Goal: Information Seeking & Learning: Find specific fact

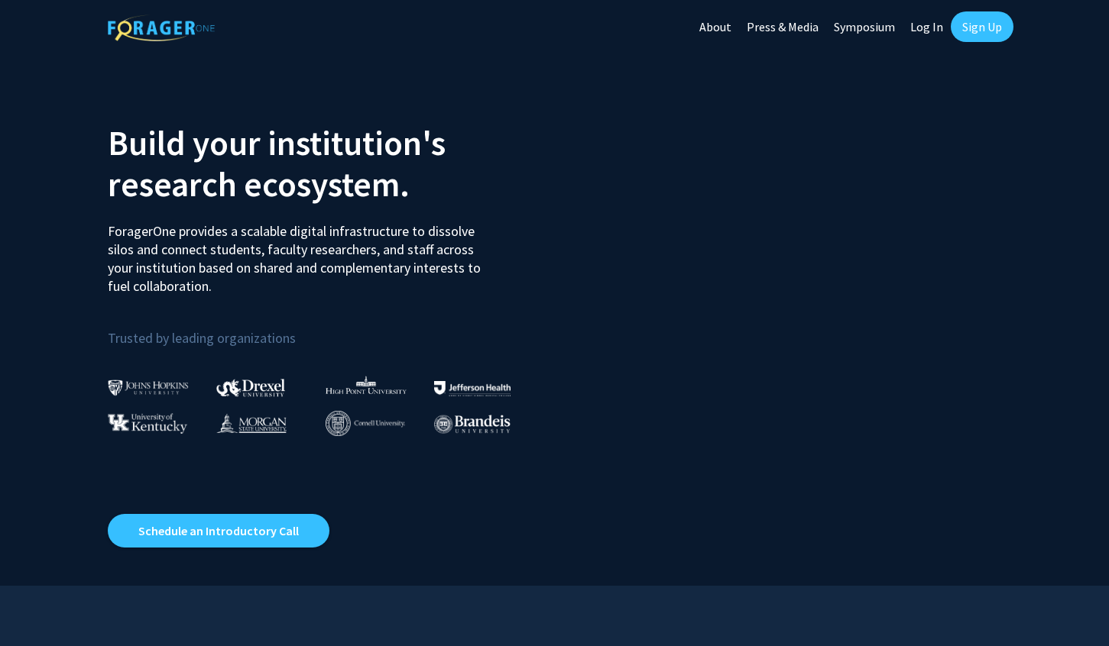
click at [927, 27] on link "Log In" at bounding box center [926, 26] width 48 height 53
select select
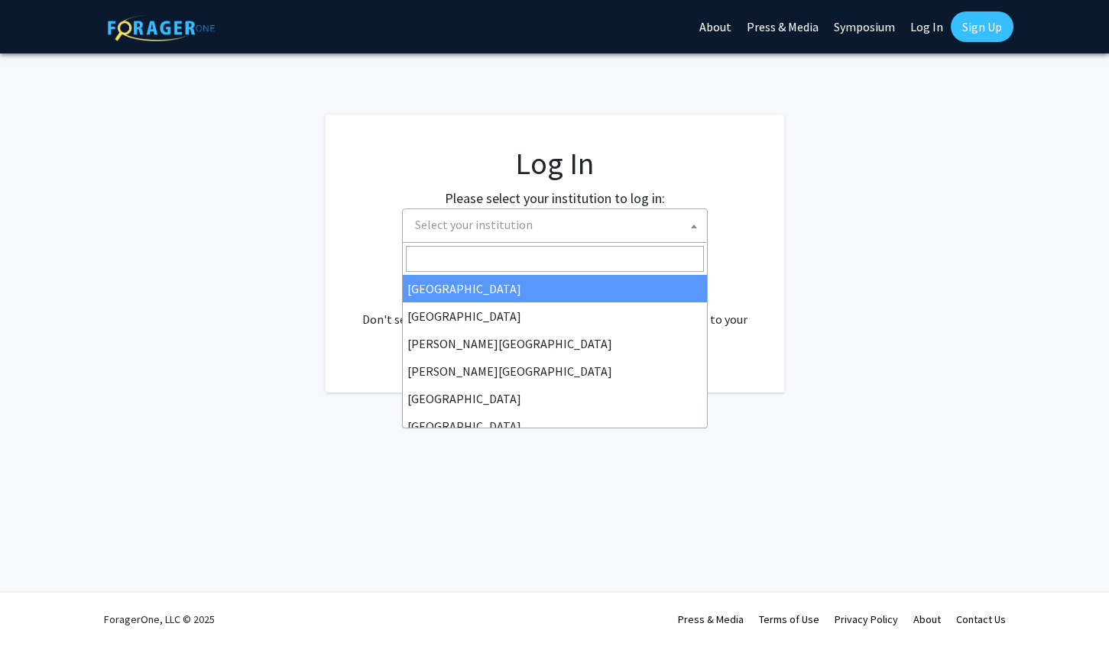
click at [523, 225] on span "Select your institution" at bounding box center [474, 224] width 118 height 15
type input "univers"
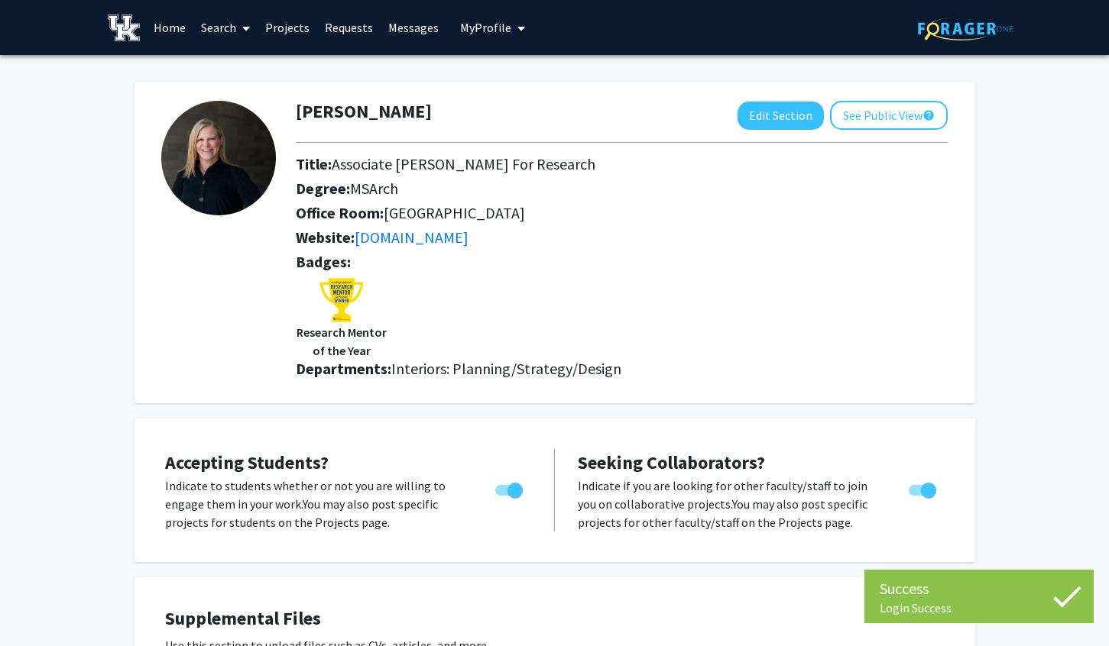
click at [216, 28] on link "Search" at bounding box center [225, 27] width 64 height 53
click at [228, 73] on span "Faculty/Staff" at bounding box center [249, 70] width 112 height 31
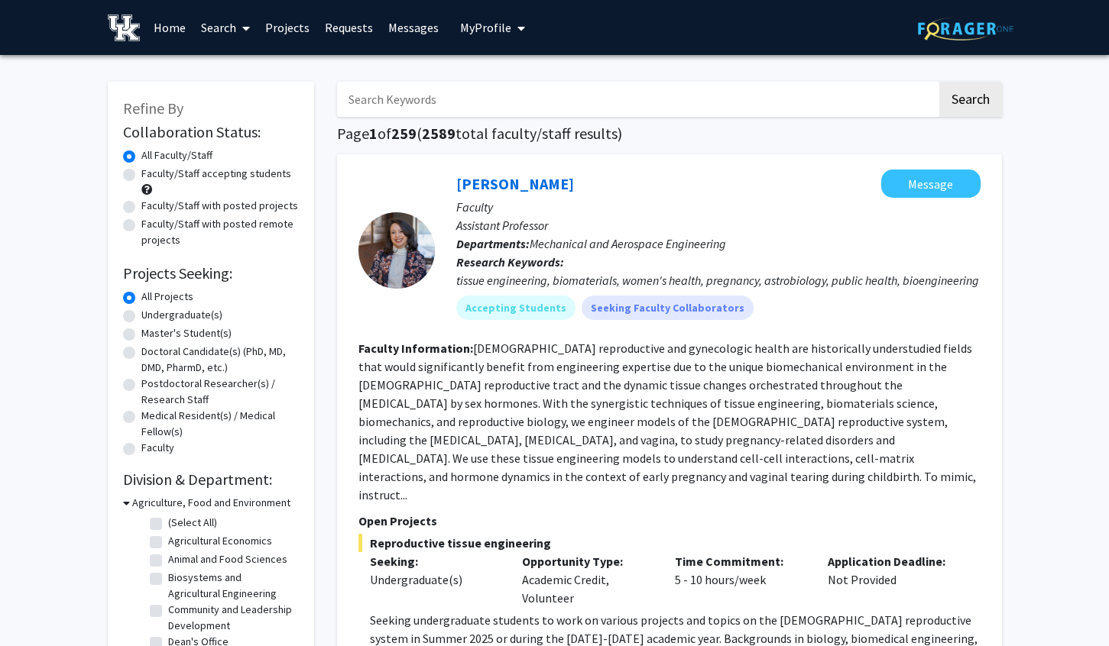
click at [397, 105] on input "Search Keywords" at bounding box center [637, 99] width 600 height 35
type input "[PERSON_NAME]"
click at [969, 102] on button "Search" at bounding box center [970, 99] width 63 height 35
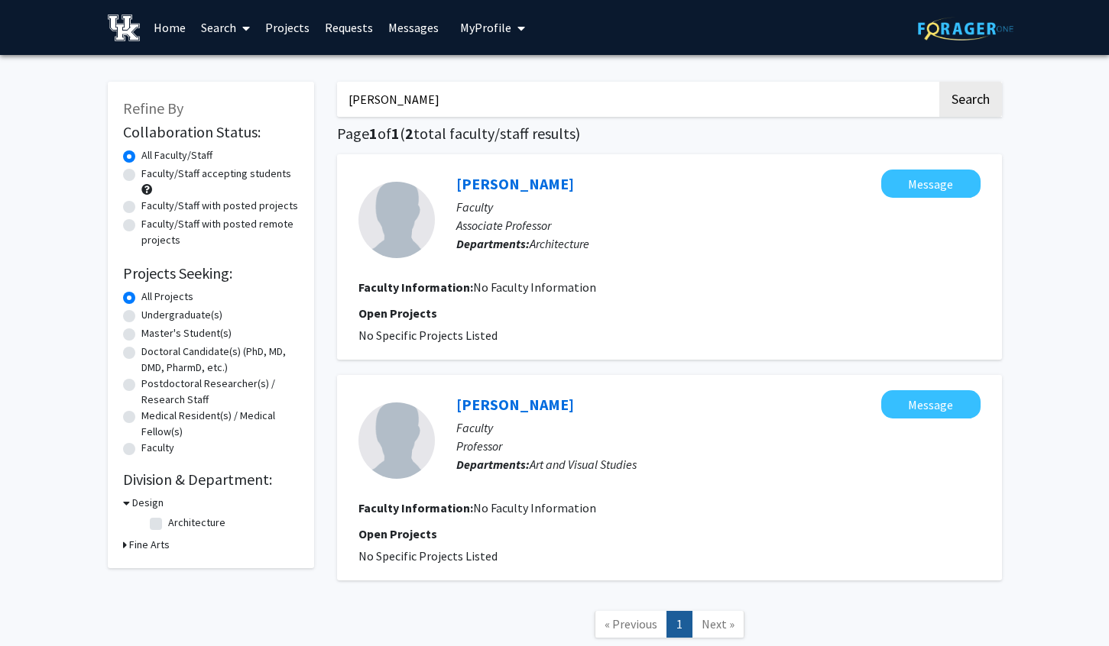
click at [171, 27] on link "Home" at bounding box center [169, 27] width 47 height 53
